Goal: Information Seeking & Learning: Check status

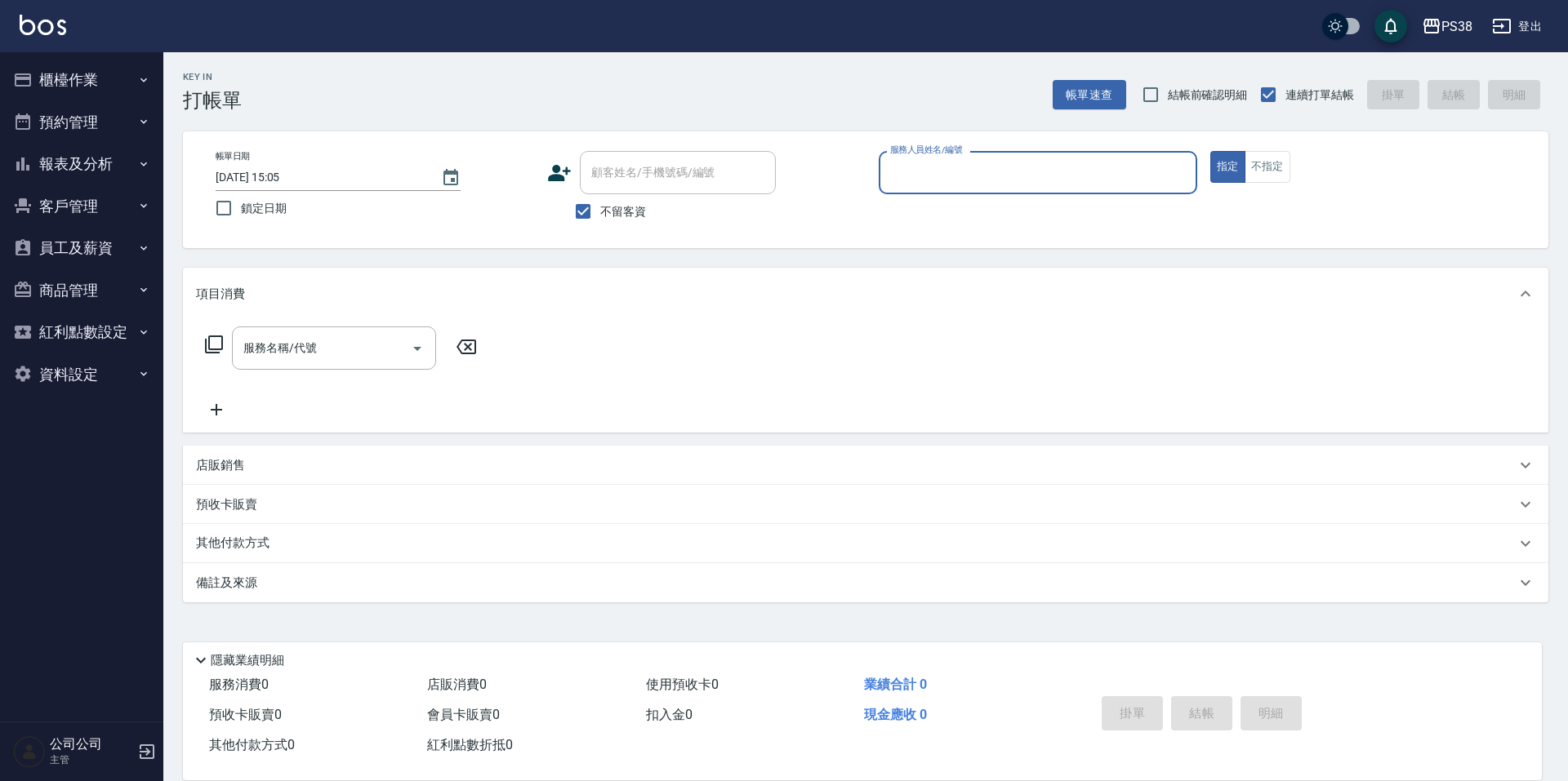
click at [109, 162] on button "報表及分析" at bounding box center [81, 164] width 151 height 42
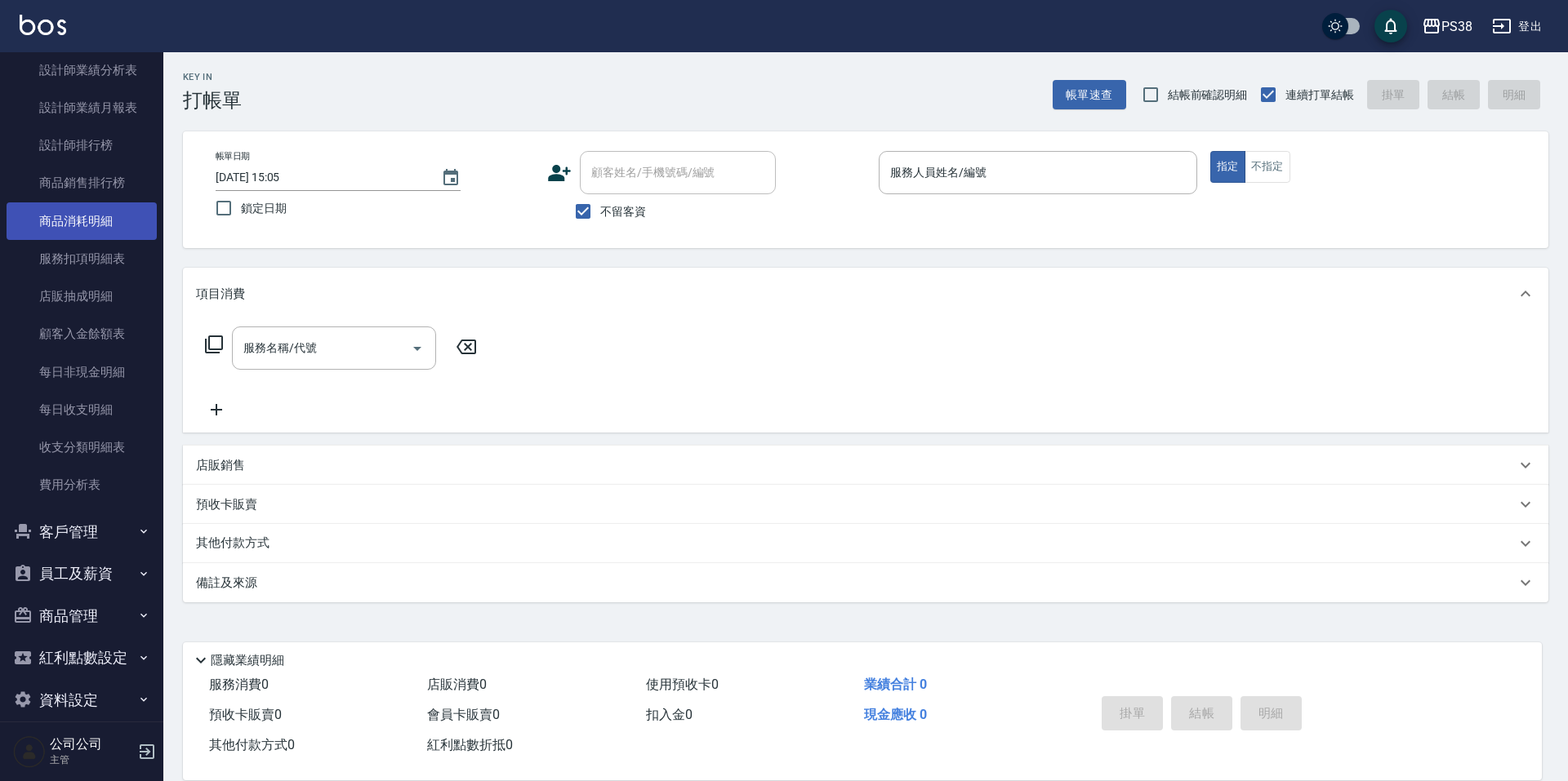
scroll to position [461, 0]
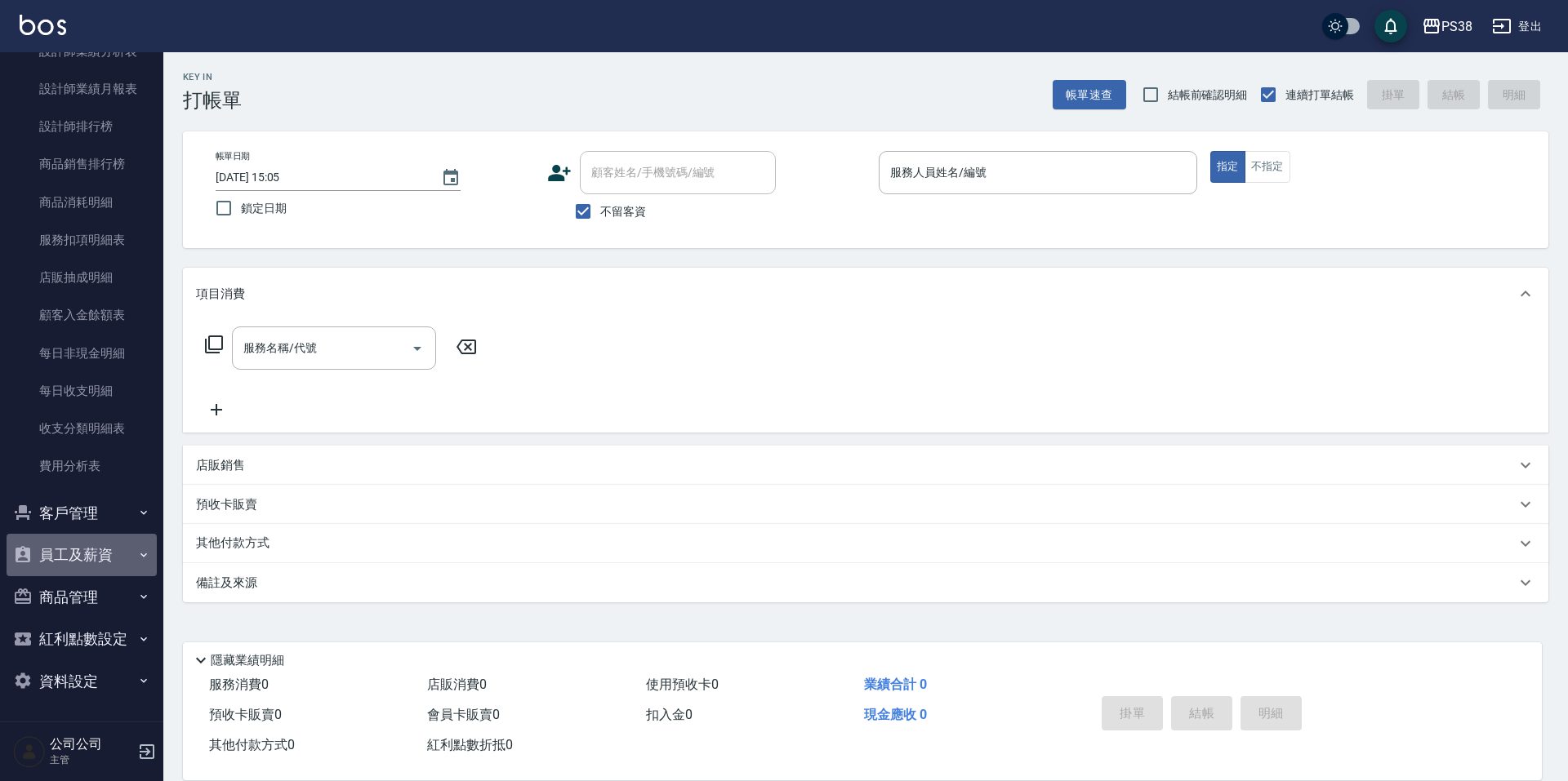
click at [108, 546] on button "員工及薪資" at bounding box center [81, 555] width 151 height 42
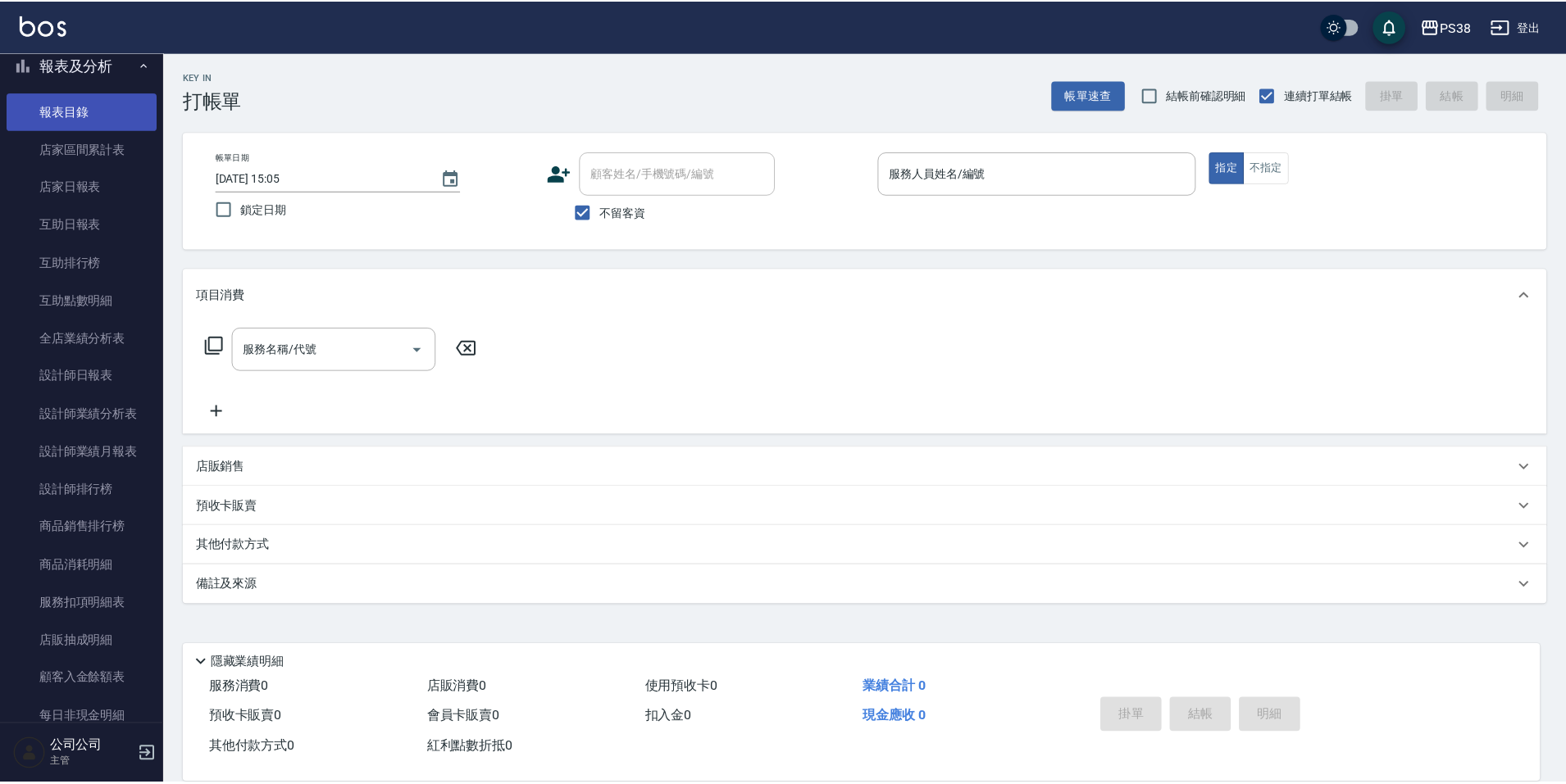
scroll to position [0, 0]
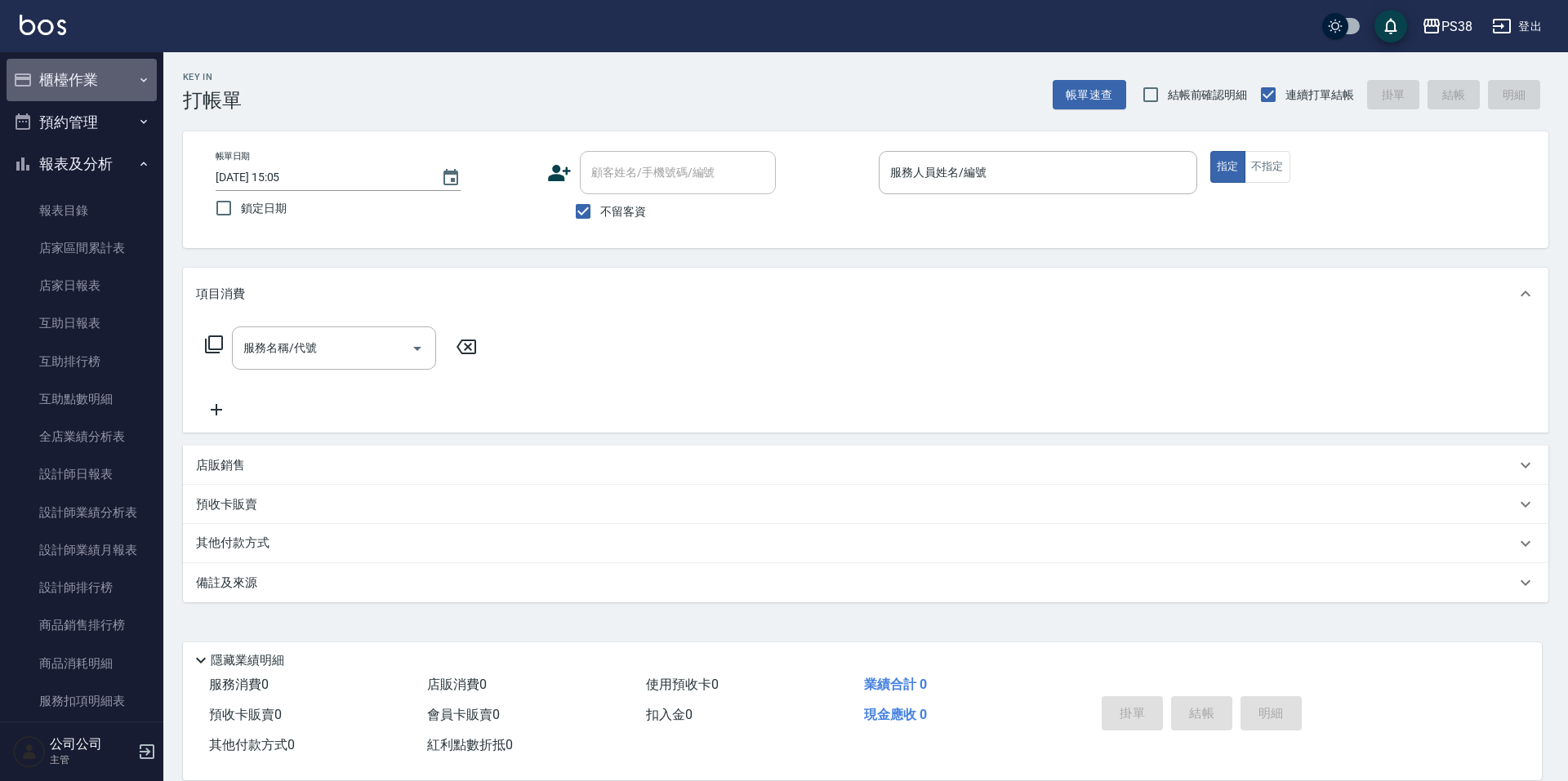
click at [122, 73] on button "櫃檯作業" at bounding box center [81, 80] width 151 height 42
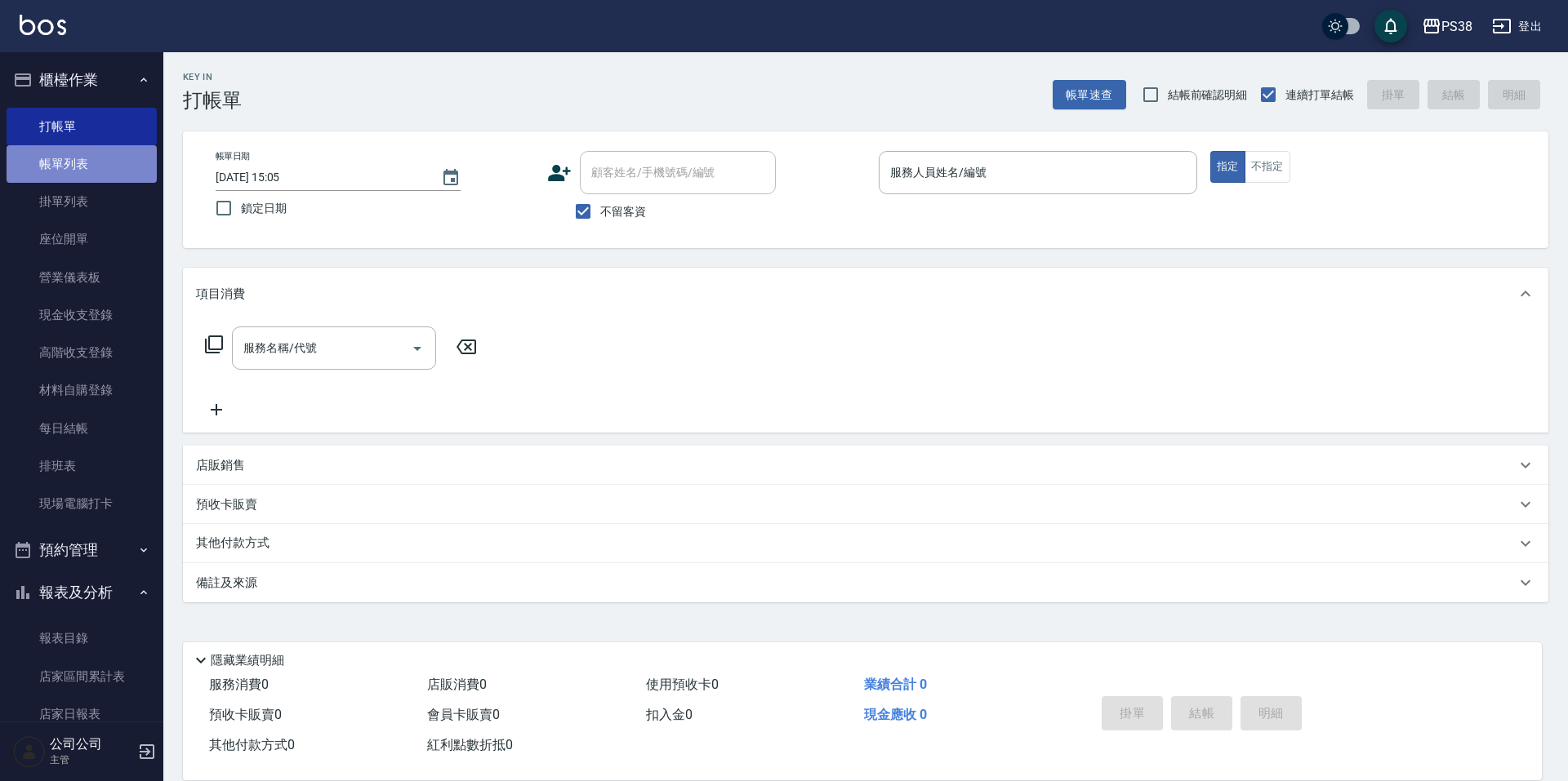
click at [115, 157] on link "帳單列表" at bounding box center [81, 164] width 151 height 38
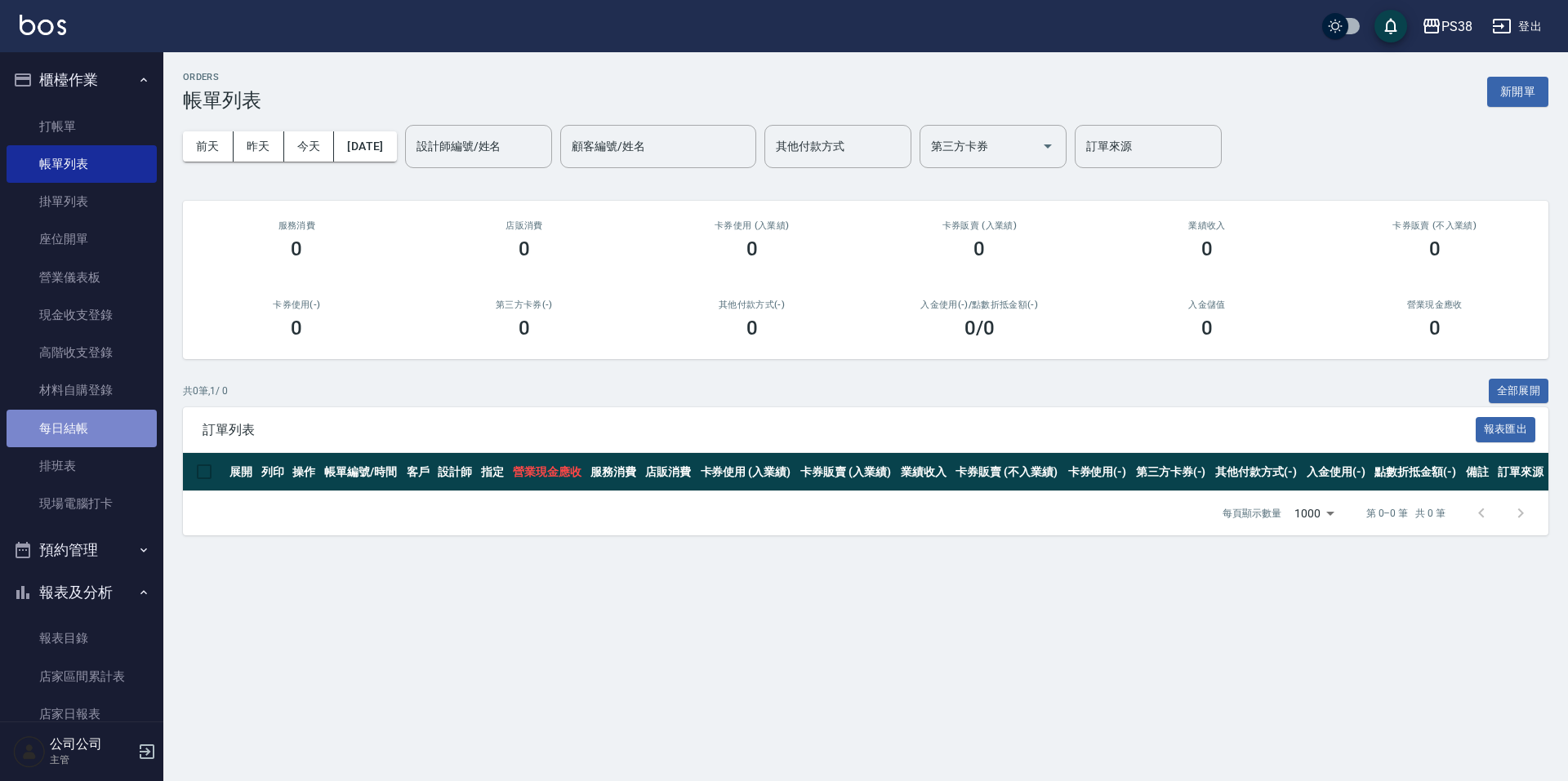
click at [117, 436] on link "每日結帳" at bounding box center [81, 428] width 151 height 38
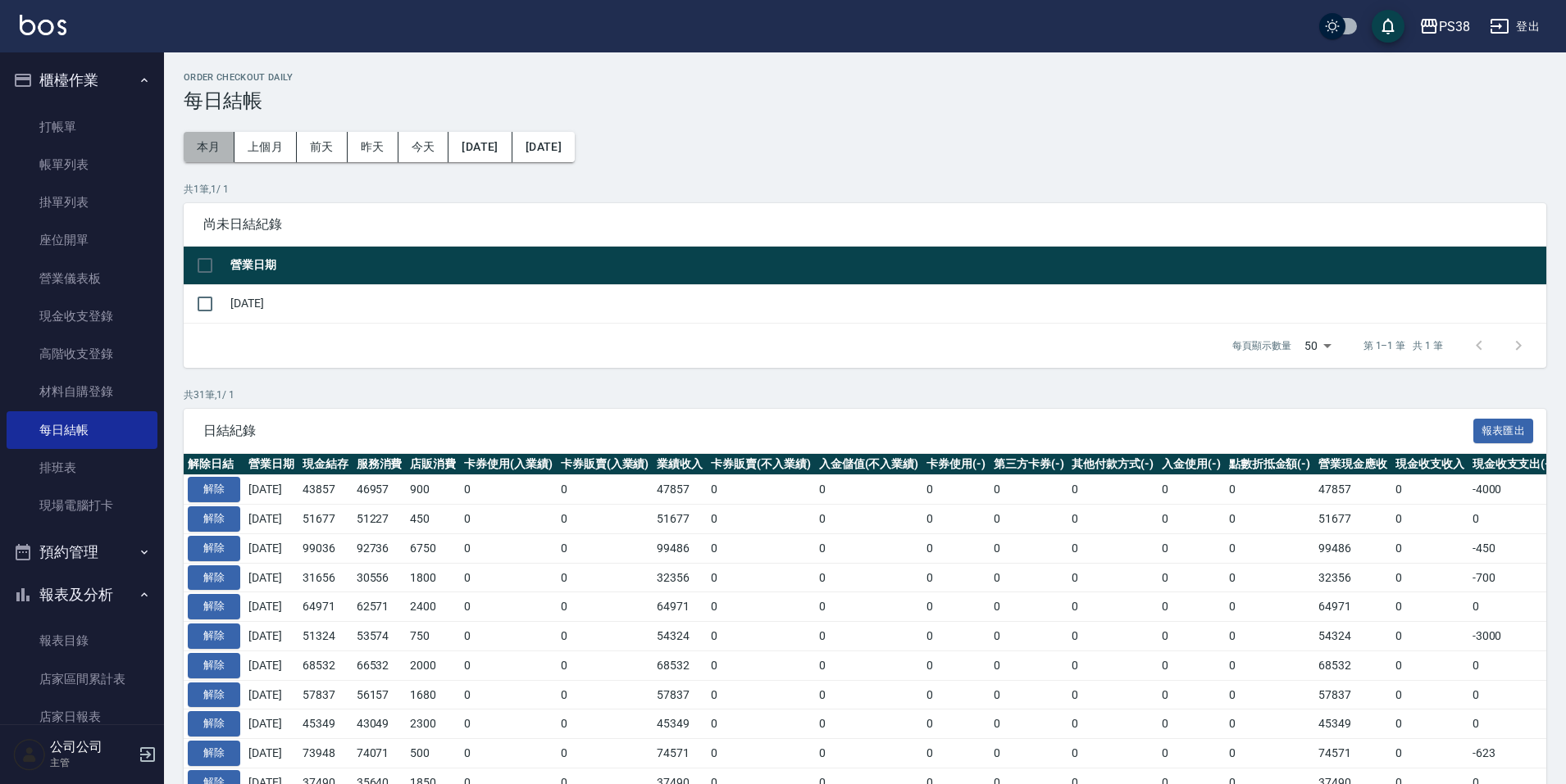
click at [228, 136] on button "本月" at bounding box center [209, 147] width 51 height 31
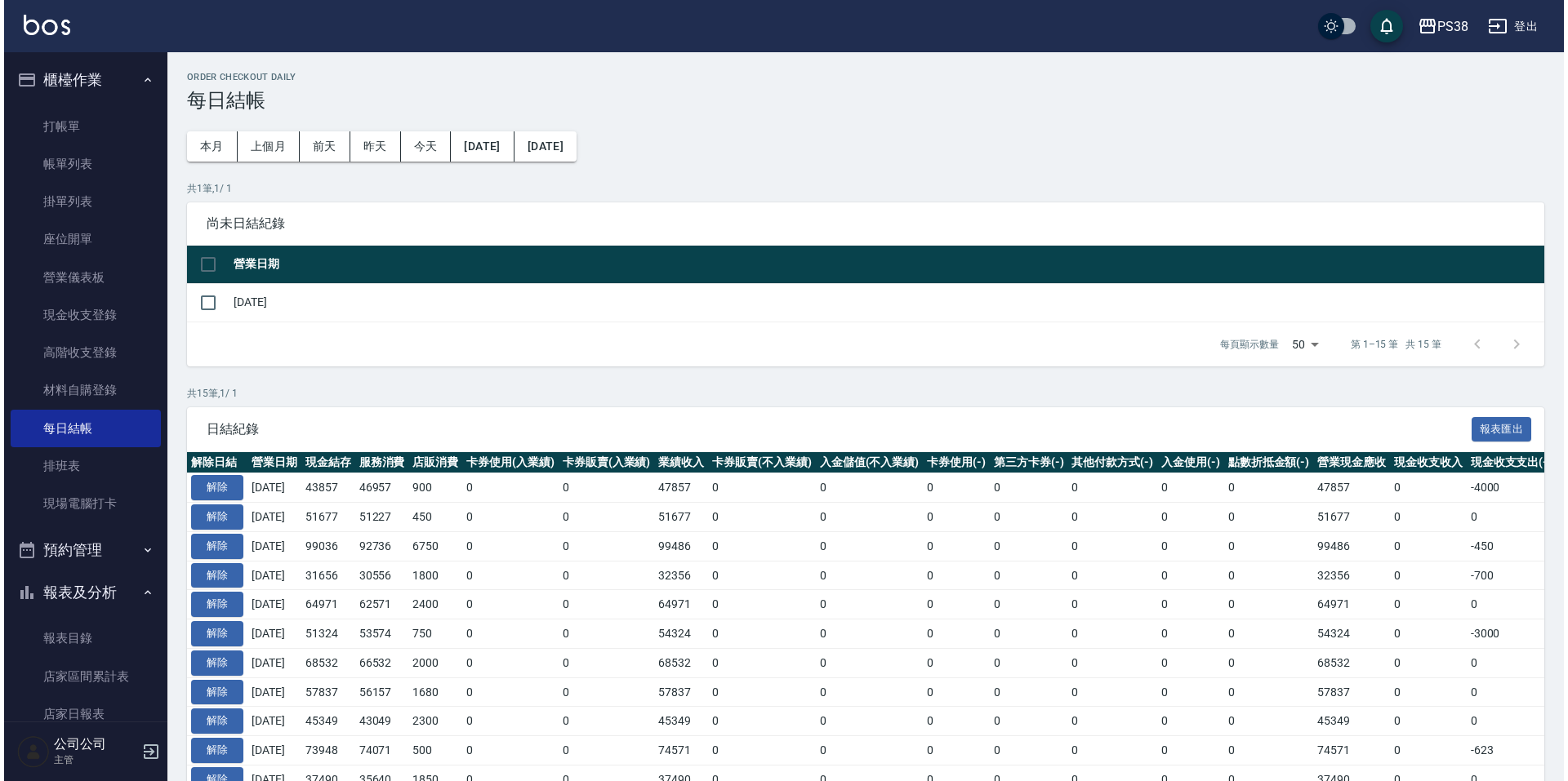
scroll to position [489, 0]
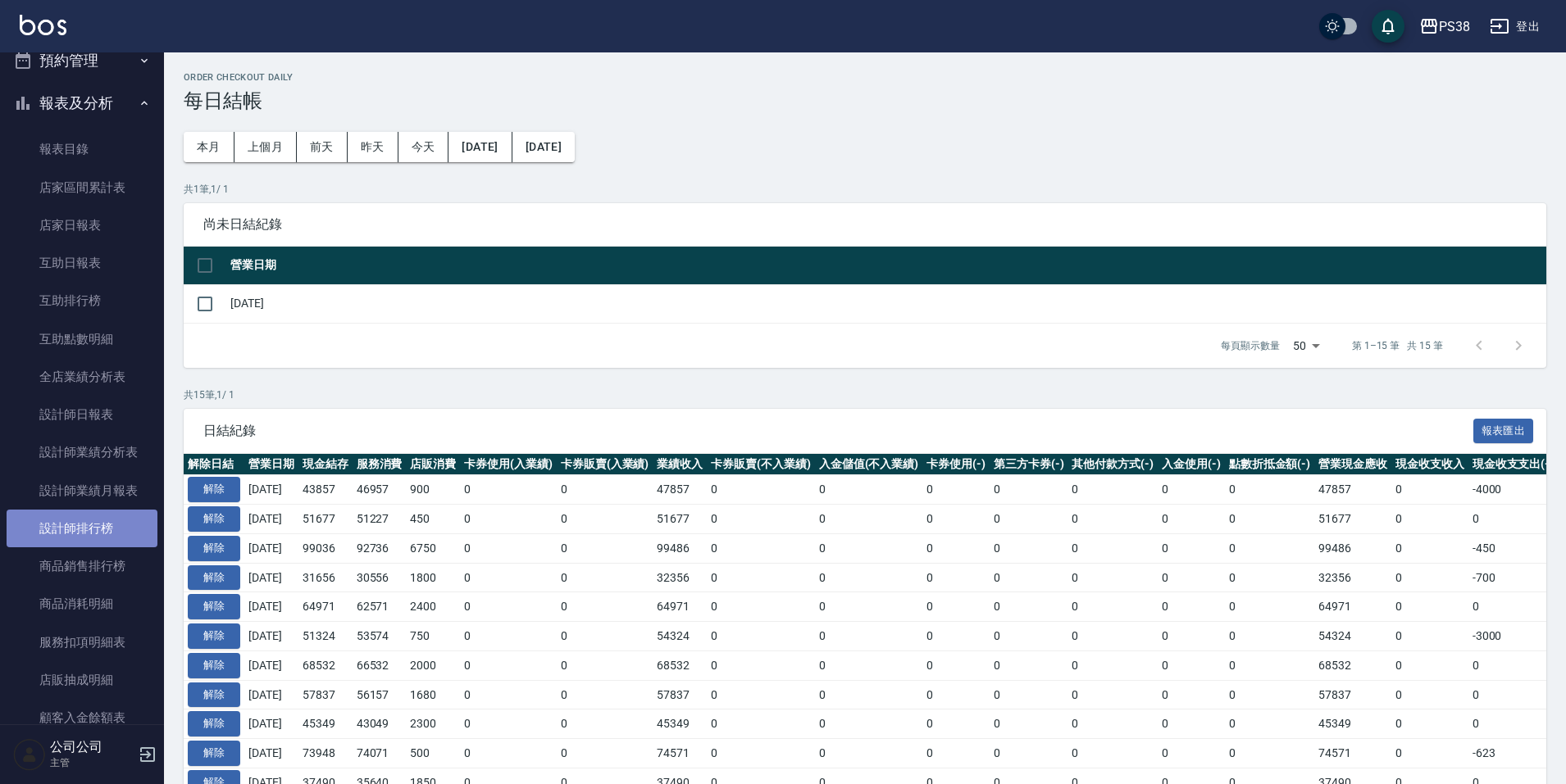
click at [139, 532] on link "設計師排行榜" at bounding box center [82, 528] width 151 height 38
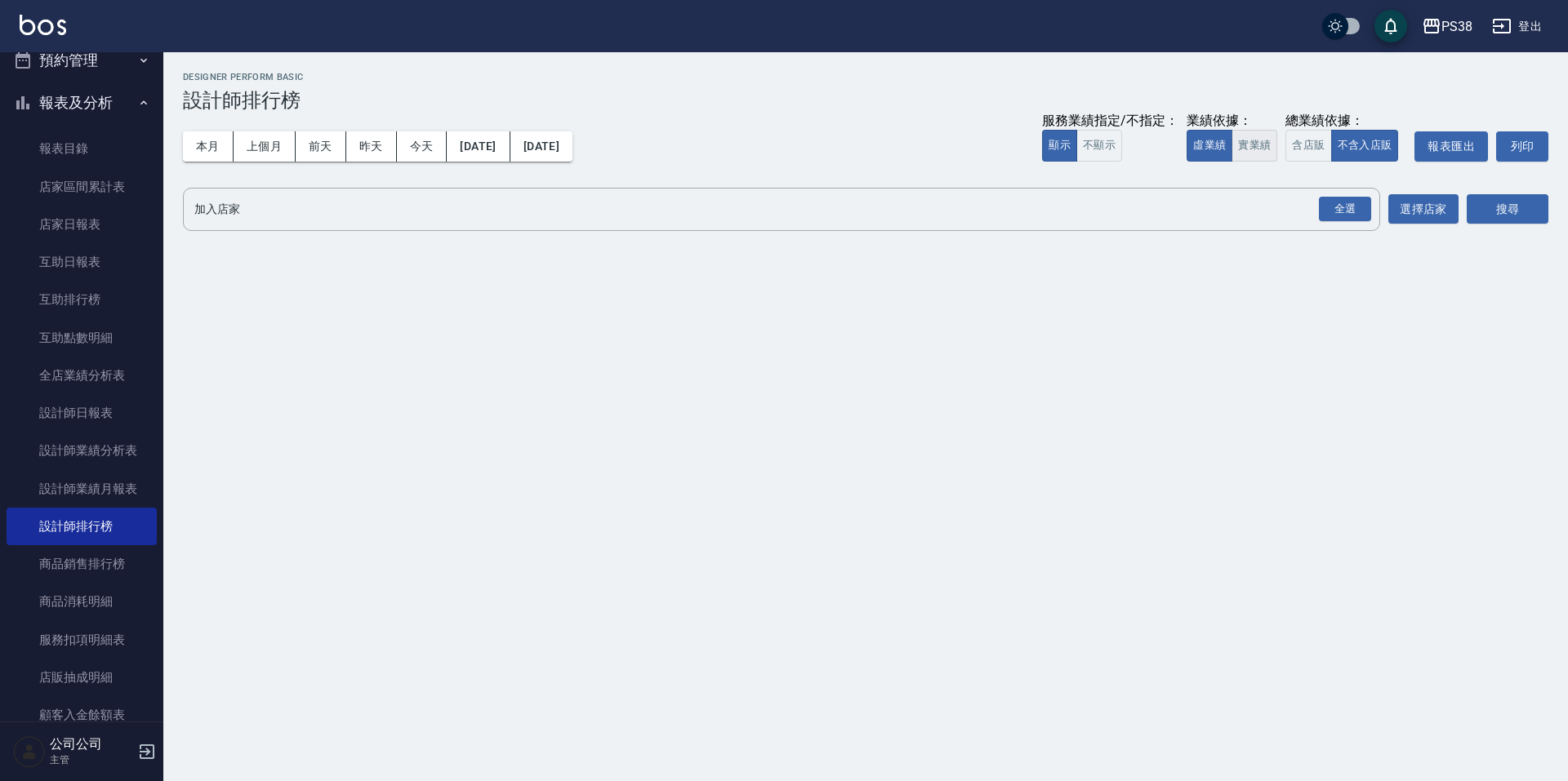
click at [1271, 158] on button "實業績" at bounding box center [1254, 145] width 46 height 32
click at [1350, 212] on div "全選" at bounding box center [1346, 209] width 53 height 25
click at [1501, 158] on button "列印" at bounding box center [1522, 146] width 53 height 31
click at [1529, 213] on button "搜尋" at bounding box center [1508, 210] width 81 height 31
